Goal: Task Accomplishment & Management: Manage account settings

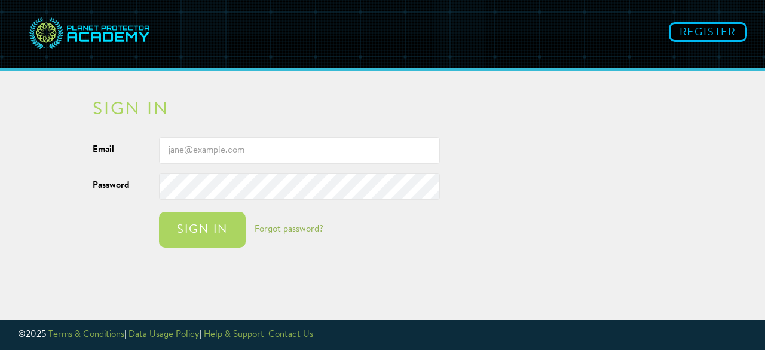
click at [184, 154] on input "Email" at bounding box center [299, 150] width 281 height 27
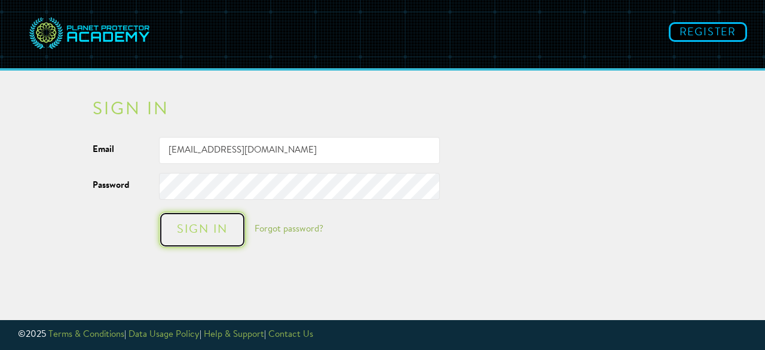
click at [202, 230] on div "Sign in" at bounding box center [202, 230] width 63 height 12
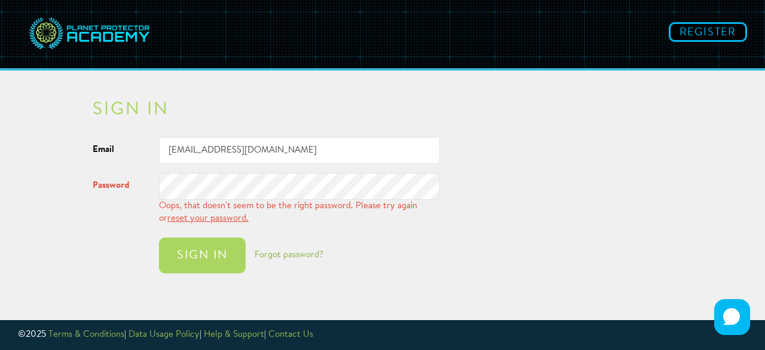
click at [302, 149] on input "[EMAIL_ADDRESS][DOMAIN_NAME]" at bounding box center [299, 150] width 281 height 27
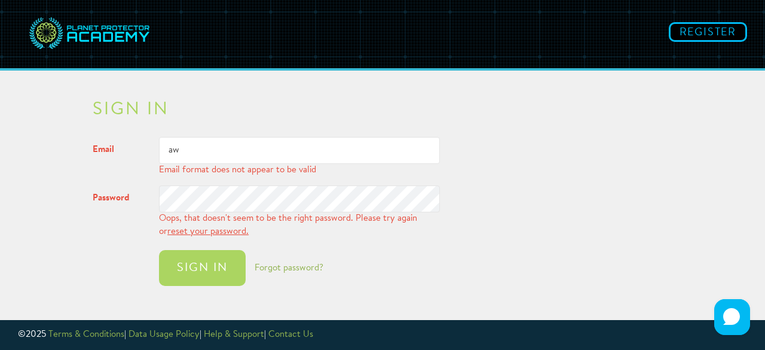
type input "a"
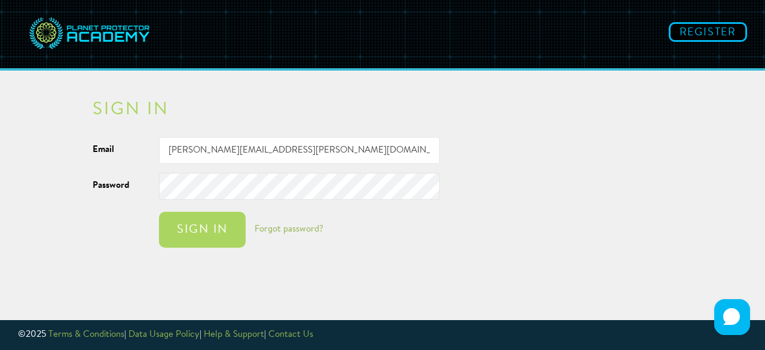
click at [159, 212] on button "Sign in" at bounding box center [202, 230] width 87 height 36
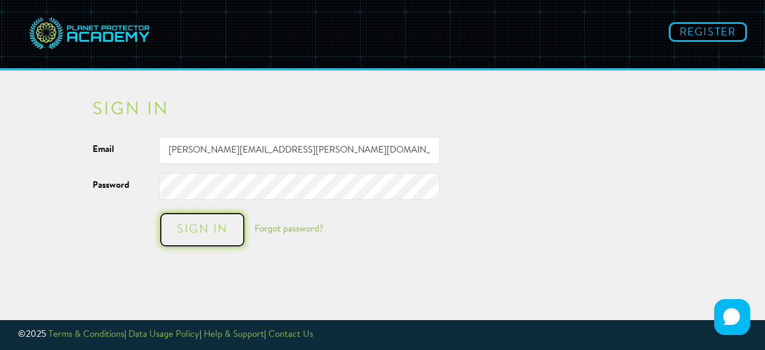
click at [201, 237] on button "Sign in" at bounding box center [202, 230] width 87 height 36
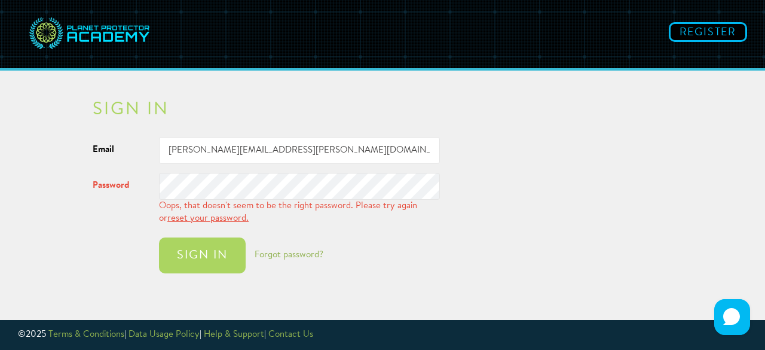
click at [321, 149] on input "[PERSON_NAME][EMAIL_ADDRESS][PERSON_NAME][DOMAIN_NAME]" at bounding box center [299, 150] width 281 height 27
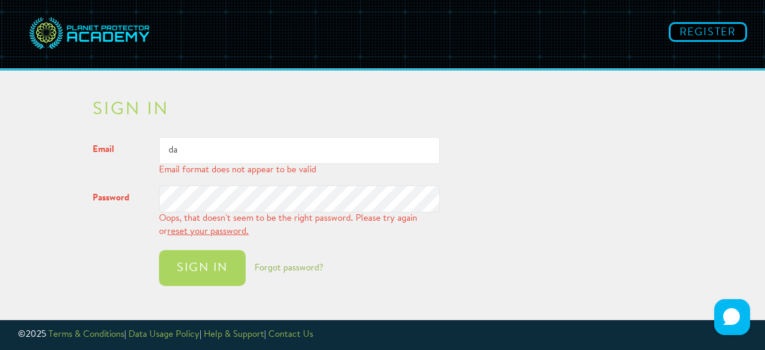
type input "d"
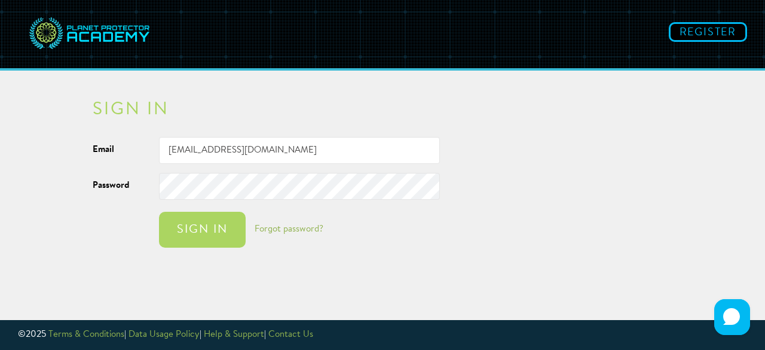
click at [159, 212] on button "Sign in" at bounding box center [202, 230] width 87 height 36
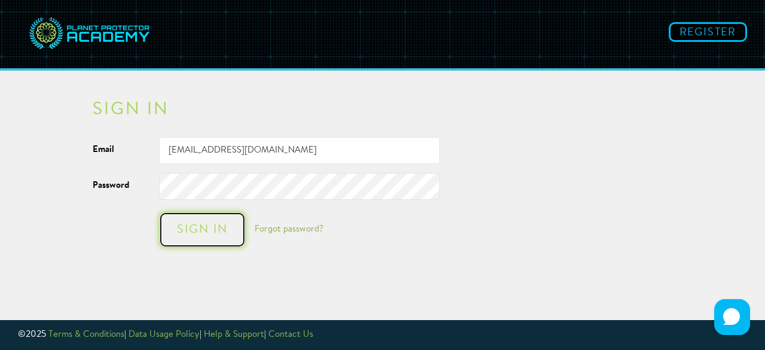
click at [210, 225] on div "Sign in" at bounding box center [202, 230] width 63 height 12
click at [189, 231] on div "Sign in" at bounding box center [202, 230] width 63 height 12
click at [191, 226] on div "Sign in" at bounding box center [202, 230] width 63 height 12
click at [200, 218] on button "Sign in" at bounding box center [202, 230] width 87 height 36
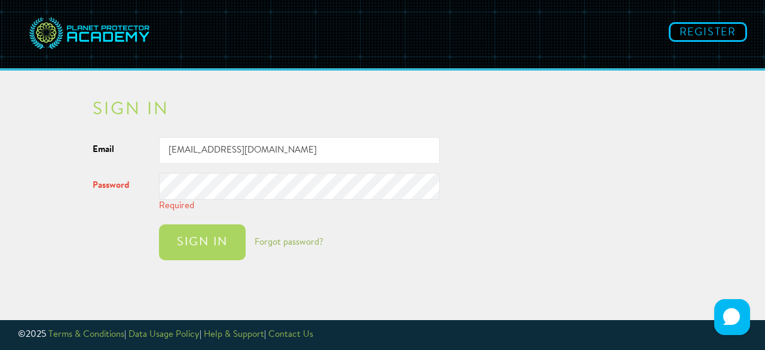
click at [319, 145] on input "[EMAIL_ADDRESS][DOMAIN_NAME]" at bounding box center [299, 150] width 281 height 27
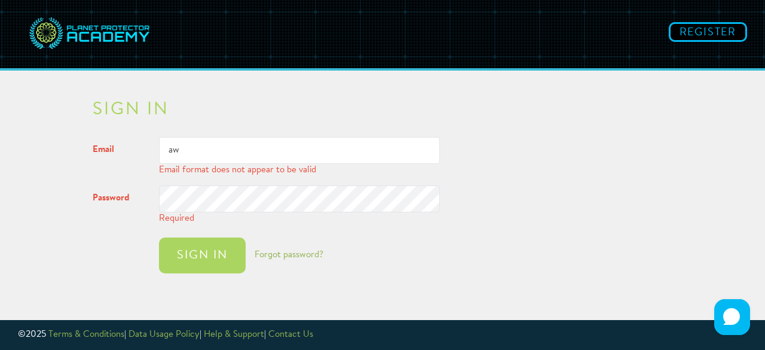
type input "a"
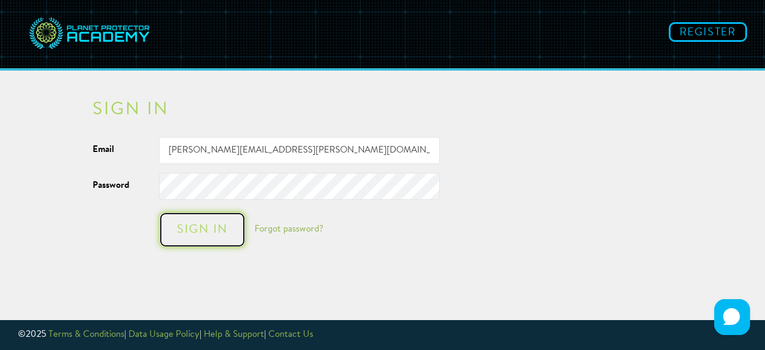
click at [212, 244] on button "Sign in" at bounding box center [202, 230] width 87 height 36
click at [190, 236] on div "Sign in" at bounding box center [202, 230] width 63 height 12
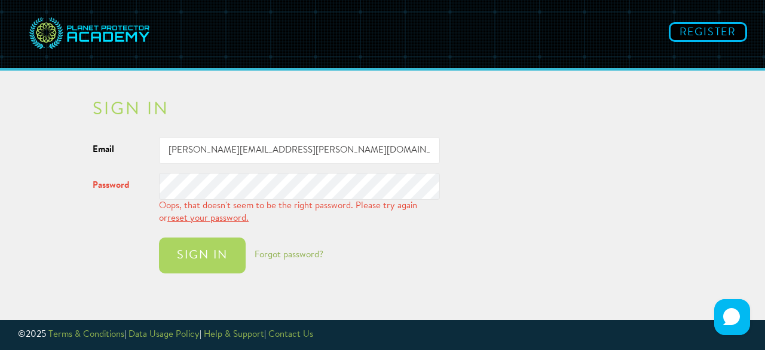
click at [323, 147] on input "[PERSON_NAME][EMAIL_ADDRESS][PERSON_NAME][DOMAIN_NAME]" at bounding box center [299, 150] width 281 height 27
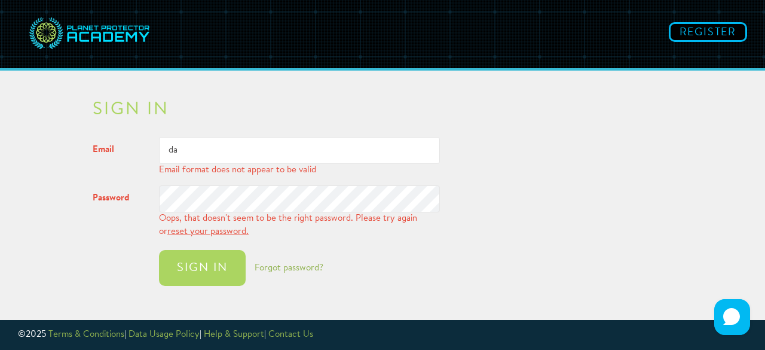
type input "d"
